Goal: Task Accomplishment & Management: Manage account settings

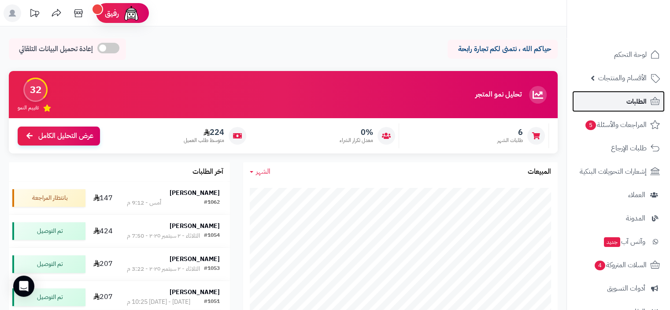
click at [632, 101] on span "الطلبات" at bounding box center [637, 101] width 20 height 12
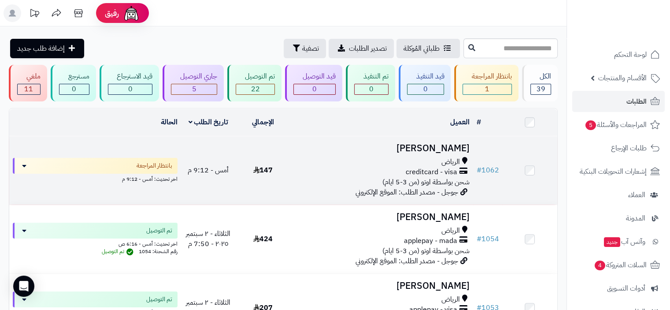
click at [434, 164] on div "الرياض" at bounding box center [381, 162] width 175 height 10
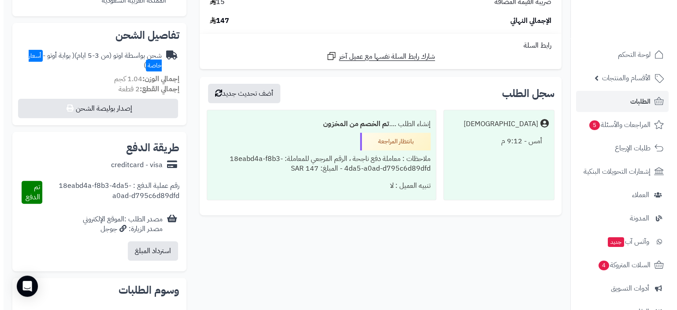
scroll to position [248, 0]
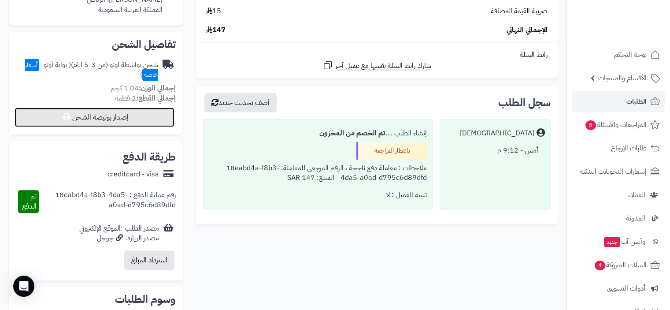
click at [125, 118] on button "إصدار بوليصة الشحن" at bounding box center [95, 117] width 160 height 19
select select "***"
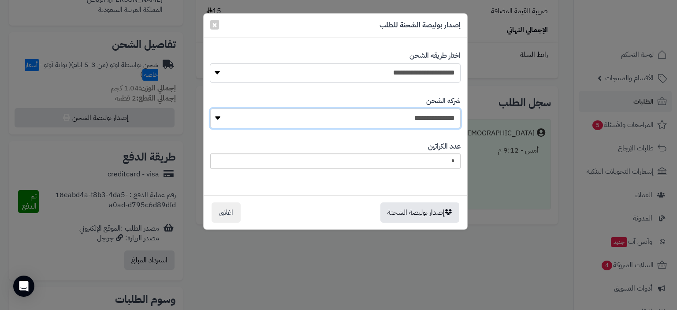
click at [402, 122] on select "**********" at bounding box center [335, 118] width 250 height 20
select select "****"
click at [213, 108] on select "**********" at bounding box center [335, 118] width 250 height 20
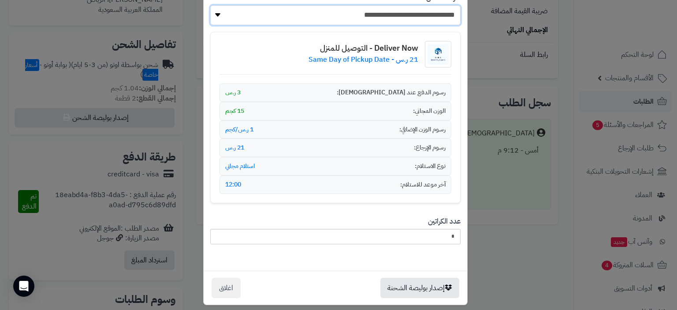
scroll to position [109, 0]
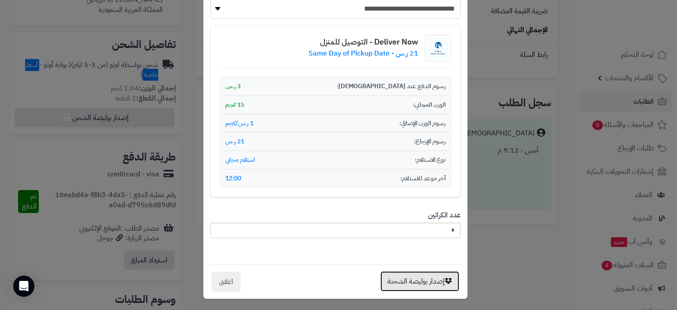
click at [397, 282] on button "إصدار بوليصة الشحنة" at bounding box center [419, 281] width 79 height 20
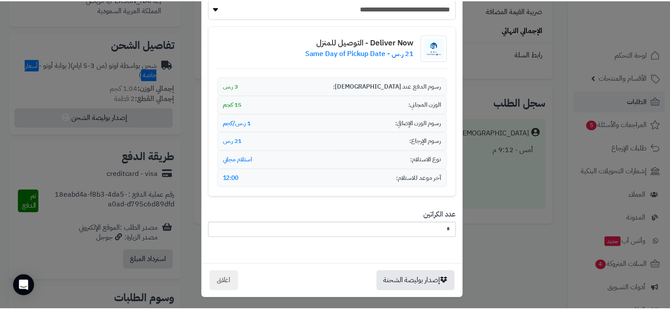
scroll to position [0, 0]
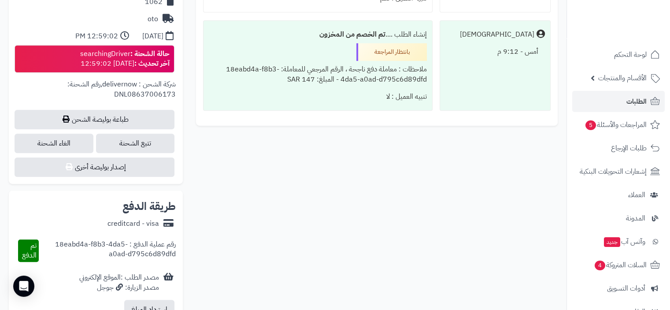
scroll to position [424, 0]
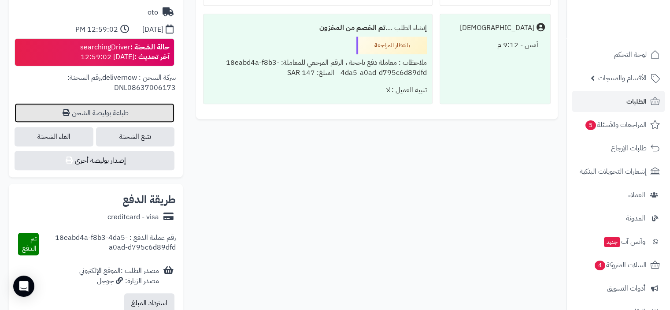
click at [106, 114] on link "طباعة بوليصة الشحن" at bounding box center [95, 112] width 160 height 19
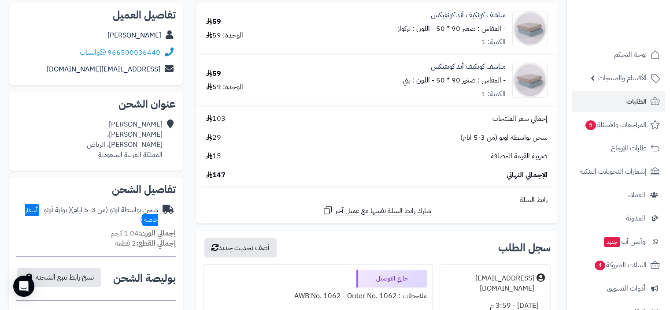
scroll to position [0, 0]
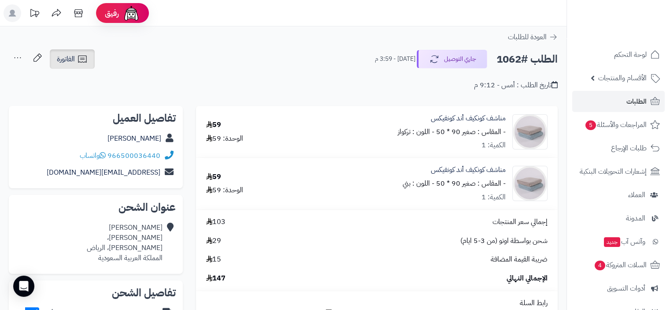
click at [73, 56] on span "الفاتورة" at bounding box center [66, 59] width 18 height 11
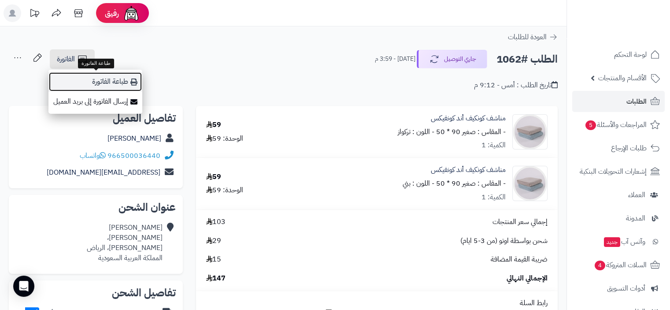
click at [111, 82] on link "طباعة الفاتورة" at bounding box center [95, 82] width 94 height 20
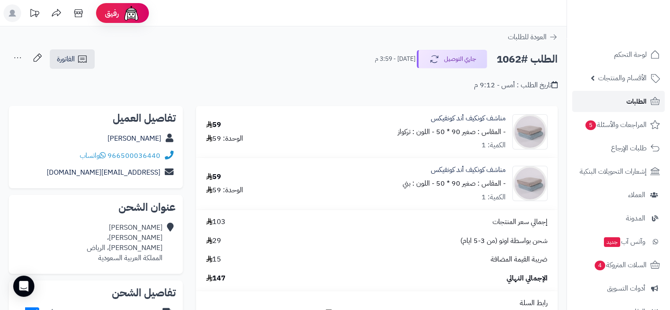
click at [637, 103] on span "الطلبات" at bounding box center [637, 101] width 20 height 12
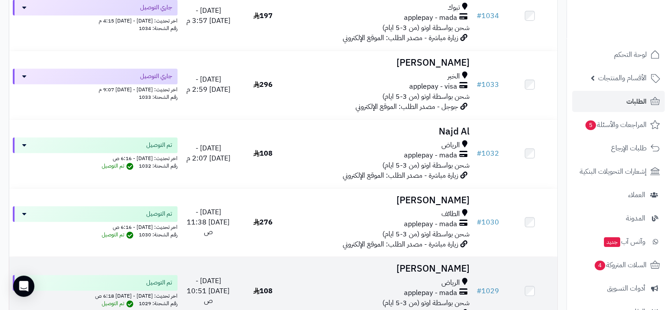
scroll to position [1322, 0]
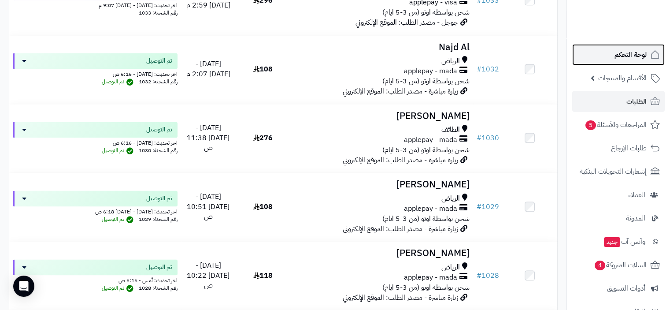
click at [623, 56] on span "لوحة التحكم" at bounding box center [631, 54] width 32 height 12
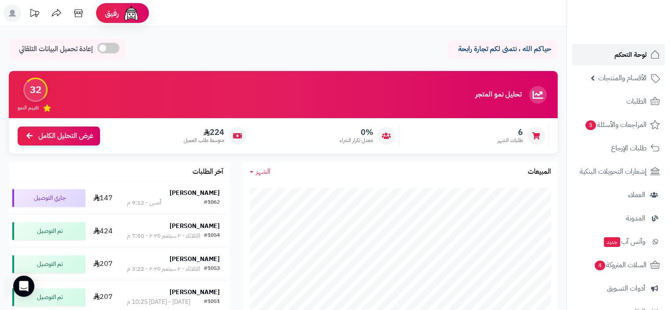
click at [623, 55] on span "لوحة التحكم" at bounding box center [631, 54] width 32 height 12
click at [634, 56] on span "لوحة التحكم" at bounding box center [631, 54] width 32 height 12
drag, startPoint x: 365, startPoint y: 3, endPoint x: 361, endPoint y: 11, distance: 8.7
click at [365, 3] on header "رفيق ! الطلبات معالجة مكتمل إرجاع المنتجات العملاء المتواجدون الان 43 عملاء منت…" at bounding box center [335, 13] width 670 height 26
click at [629, 54] on span "لوحة التحكم" at bounding box center [631, 54] width 32 height 12
